Goal: Information Seeking & Learning: Understand process/instructions

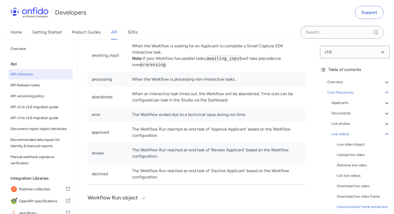
click at [24, 34] on div "Home Getting Started Product Guides API SDKs" at bounding box center [79, 32] width 158 height 15
click at [67, 34] on div "Home Getting Started Product Guides API SDKs" at bounding box center [79, 32] width 158 height 15
click at [79, 36] on link "Product Guides" at bounding box center [86, 32] width 29 height 15
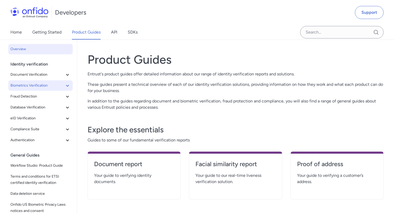
click at [54, 85] on span "Biometrics Verification" at bounding box center [37, 86] width 54 height 6
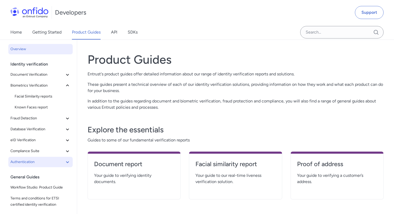
click at [45, 158] on button "Authentication" at bounding box center [40, 162] width 64 height 10
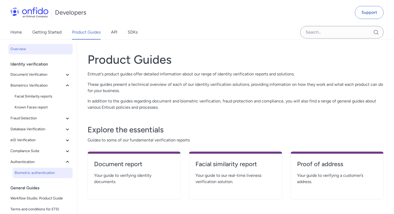
click at [40, 177] on link "Biometric authentication" at bounding box center [43, 173] width 60 height 10
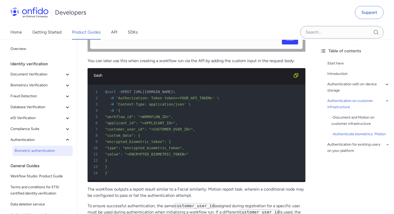
scroll to position [1621, 0]
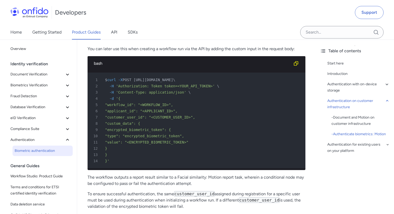
drag, startPoint x: 114, startPoint y: 130, endPoint x: 117, endPoint y: 149, distance: 19.8
click at [117, 149] on pre "1 $ curl -X POST [URL][DOMAIN_NAME] \ 2 -H 'Authorization: Token token=<YOUR_AP…" at bounding box center [197, 121] width 218 height 96
copy pre ""encrypted_biometric_token": { 10 "type": "encrypted_biometric_token", 11 "valu…"
